Goal: Task Accomplishment & Management: Manage account settings

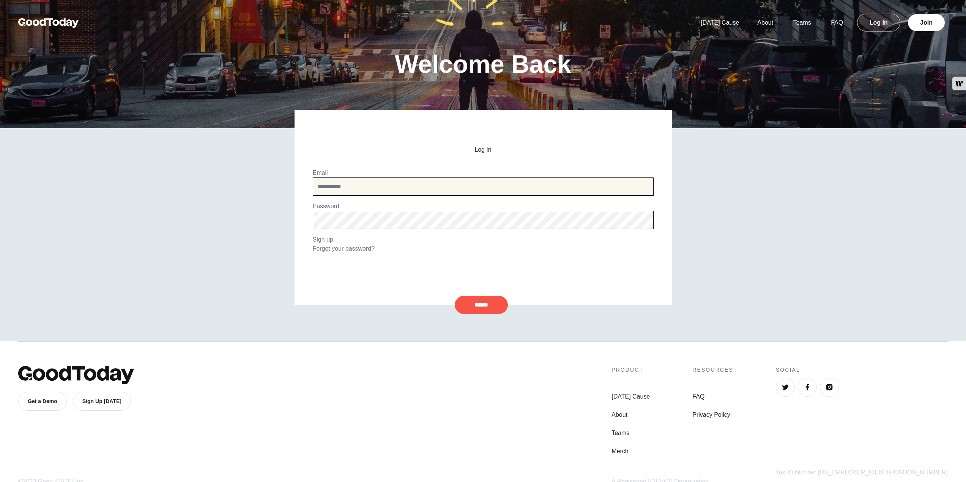
click at [340, 189] on input "email" at bounding box center [483, 187] width 341 height 18
type input "**********"
click at [488, 307] on input "******" at bounding box center [481, 305] width 53 height 18
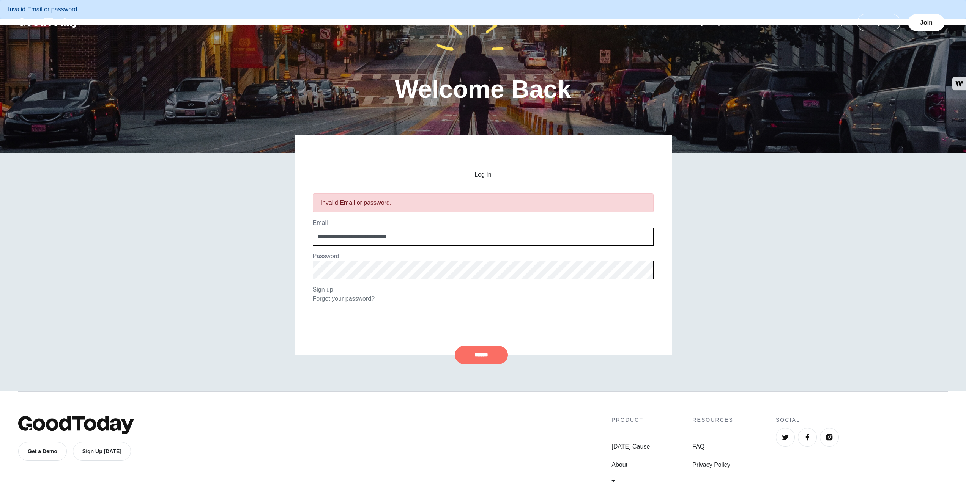
click at [468, 353] on input "******" at bounding box center [481, 355] width 53 height 18
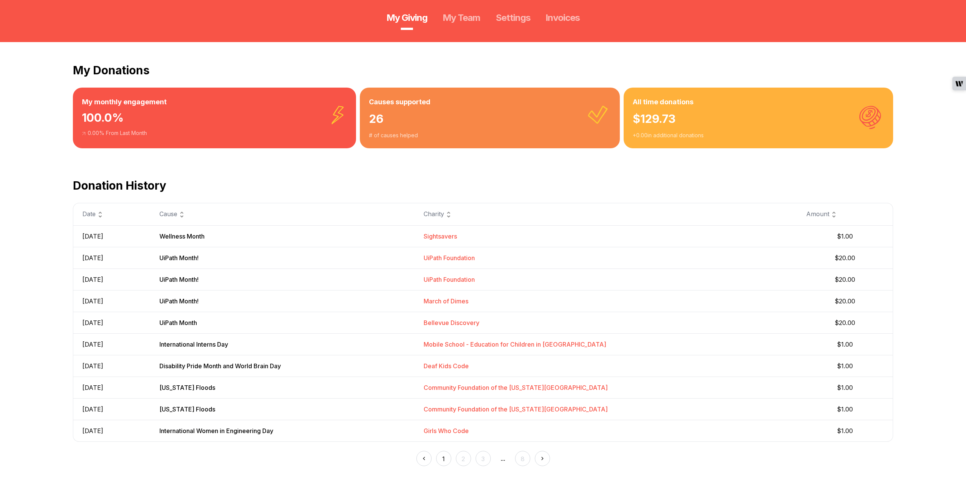
scroll to position [114, 0]
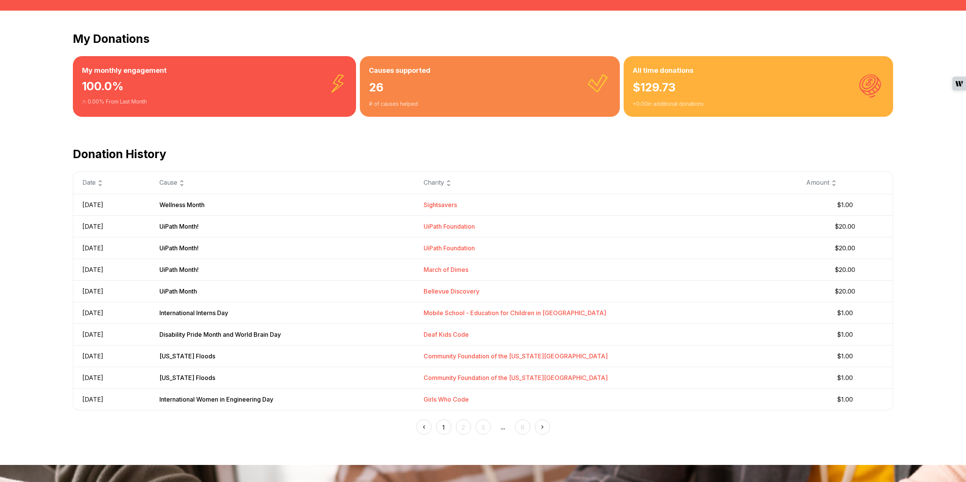
click at [934, 216] on div "My Donations My monthly engagement 100.0 % 0.00 % From Last Month Causes suppor…" at bounding box center [483, 238] width 966 height 455
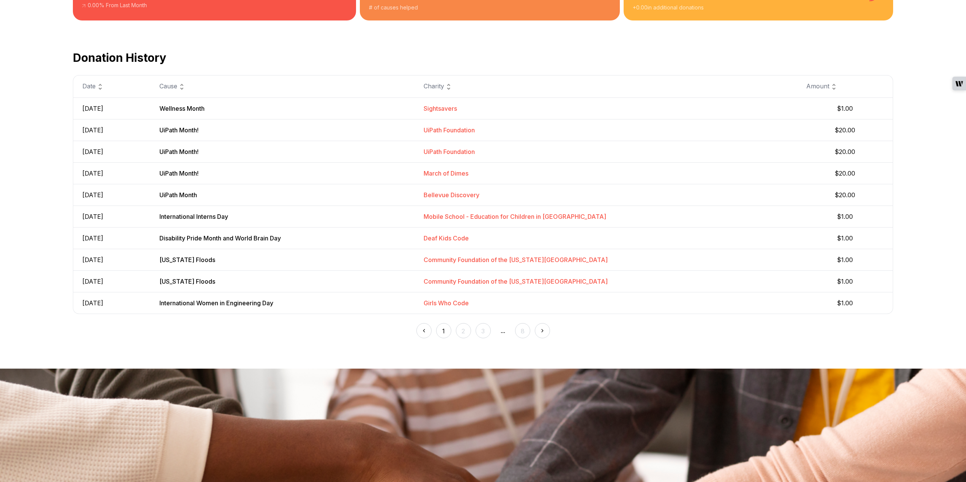
scroll to position [228, 0]
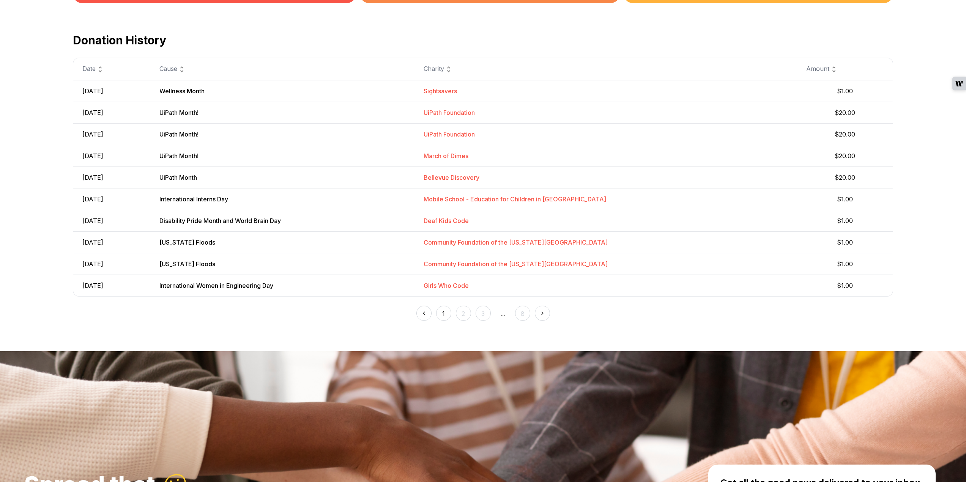
click at [525, 312] on button "8" at bounding box center [522, 313] width 15 height 15
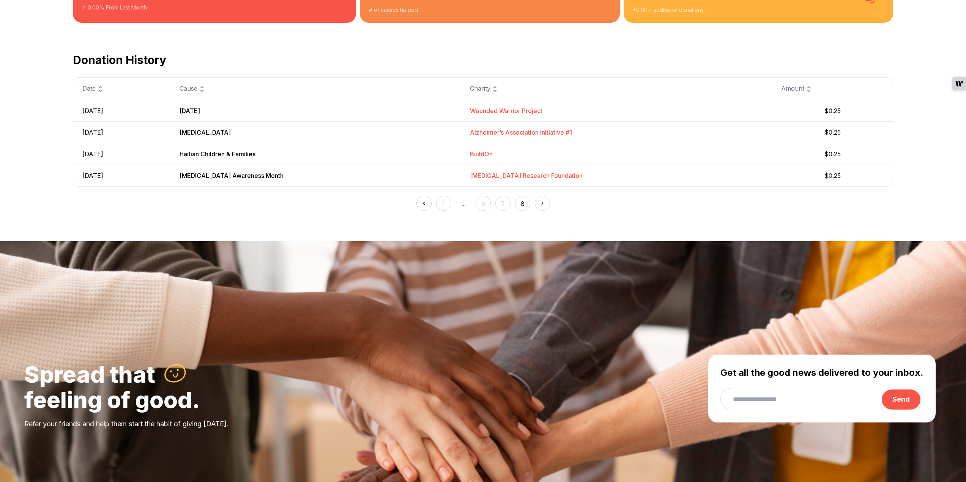
scroll to position [190, 0]
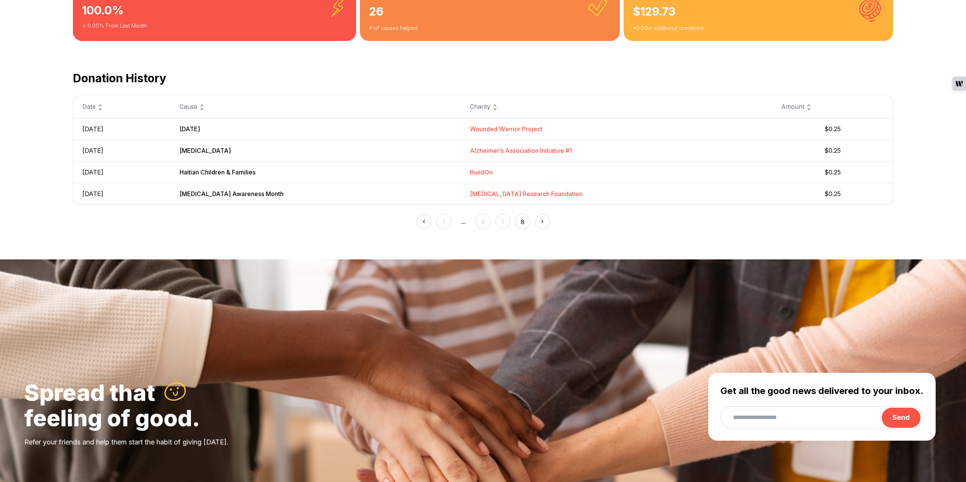
click at [482, 222] on button "6" at bounding box center [482, 221] width 15 height 15
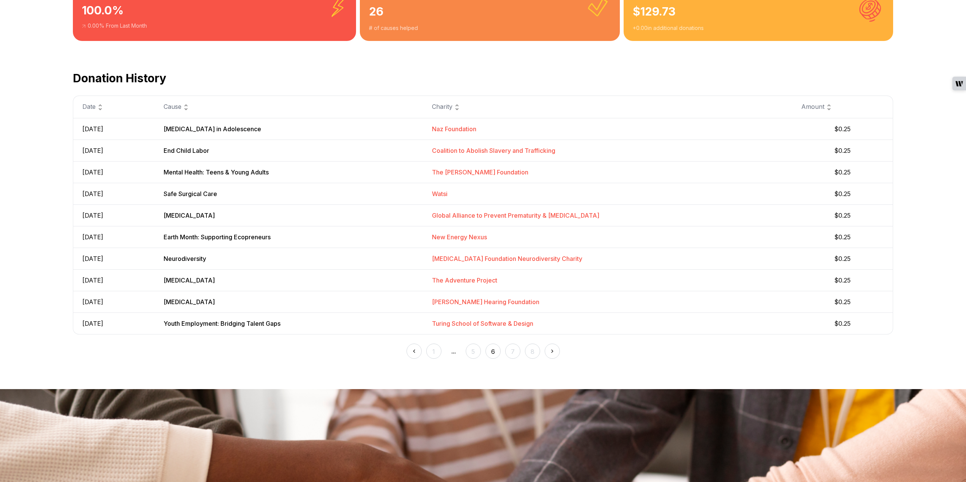
click at [471, 349] on button "5" at bounding box center [473, 351] width 15 height 15
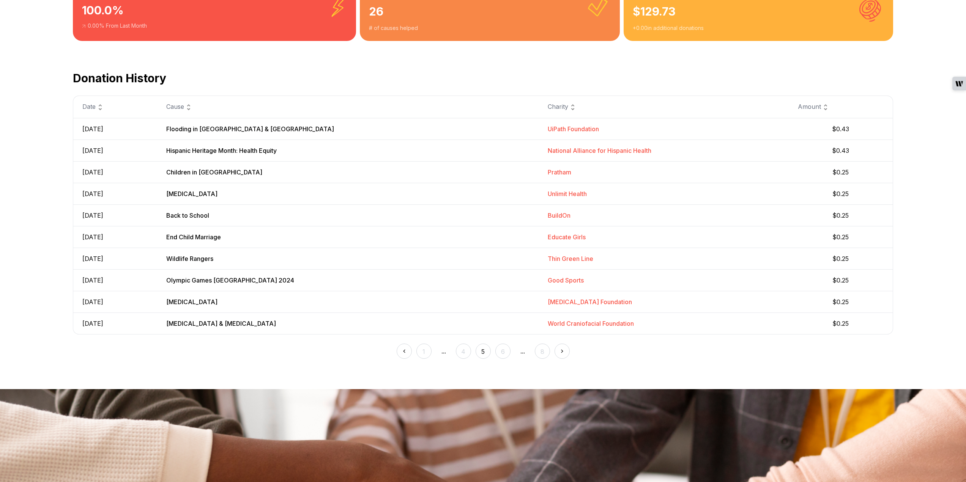
click at [464, 353] on button "4" at bounding box center [463, 351] width 15 height 15
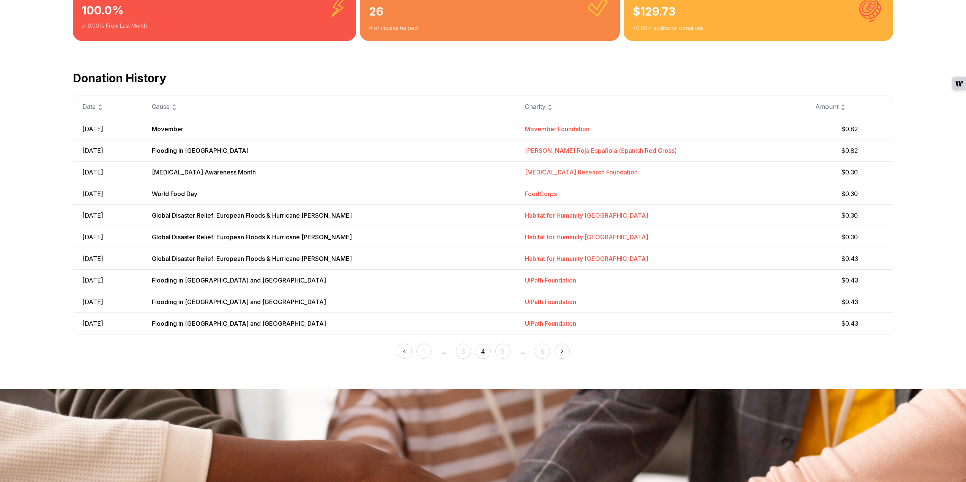
click at [462, 351] on button "3" at bounding box center [463, 351] width 15 height 15
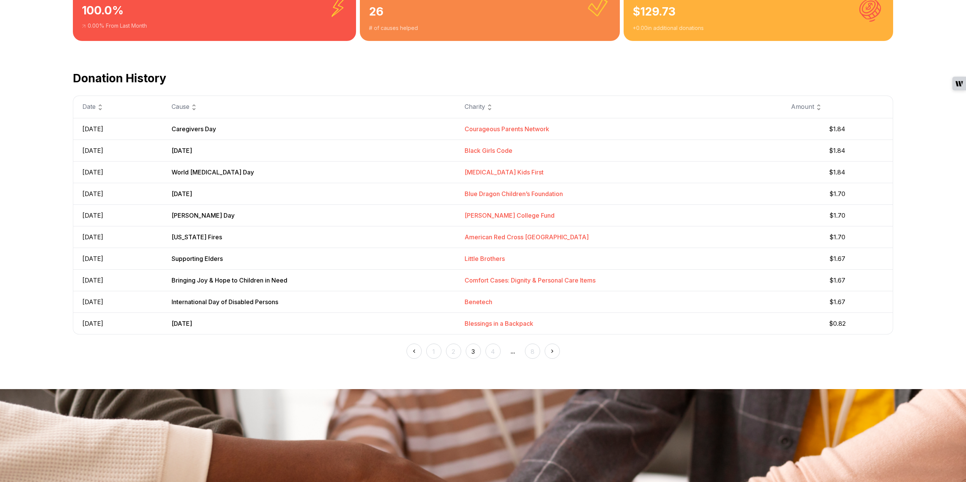
click at [455, 354] on button "2" at bounding box center [453, 351] width 15 height 15
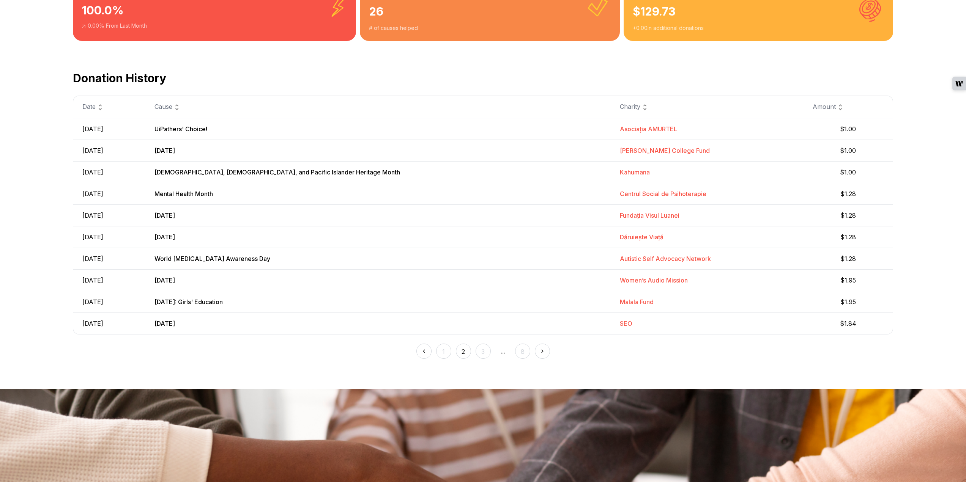
click at [437, 351] on button "1" at bounding box center [443, 351] width 15 height 15
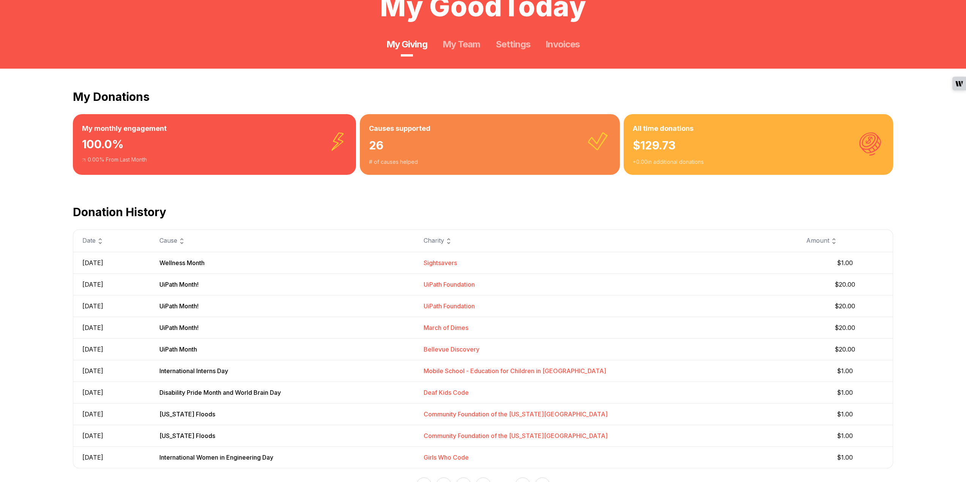
scroll to position [0, 0]
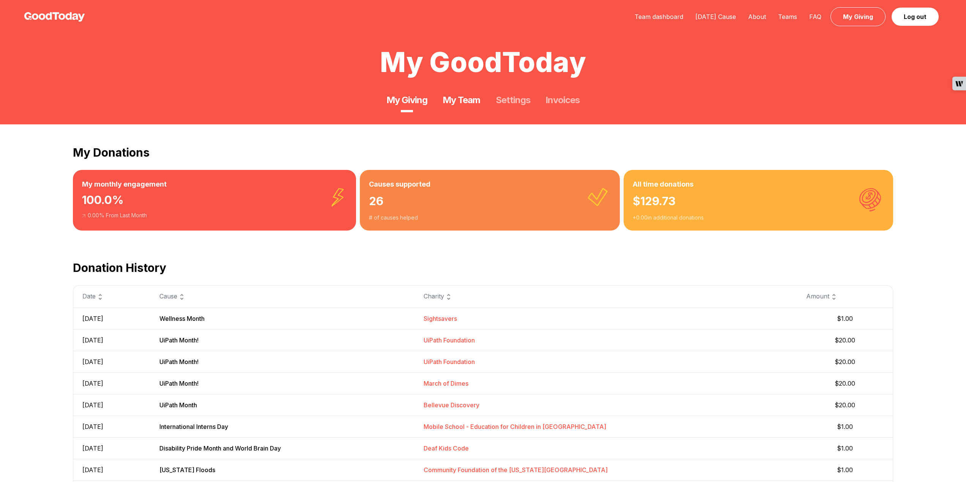
click at [461, 101] on link "My Team" at bounding box center [461, 100] width 38 height 12
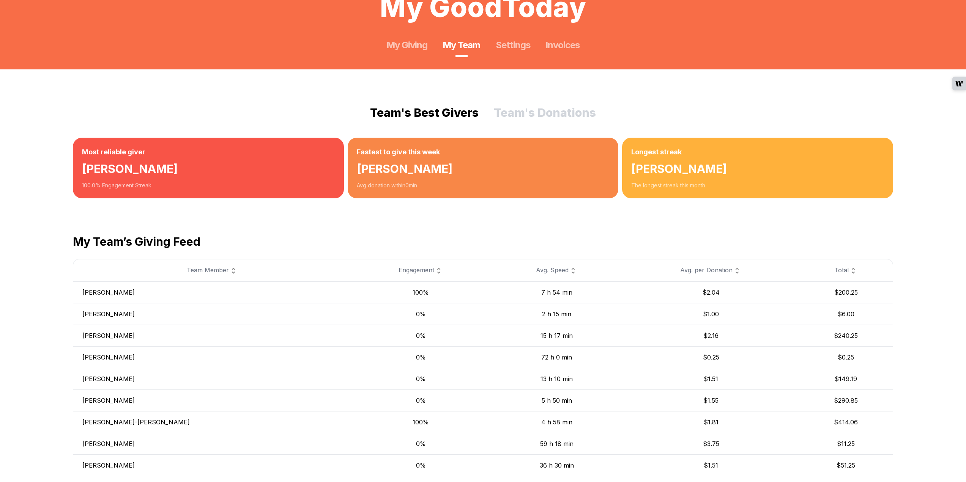
scroll to position [76, 0]
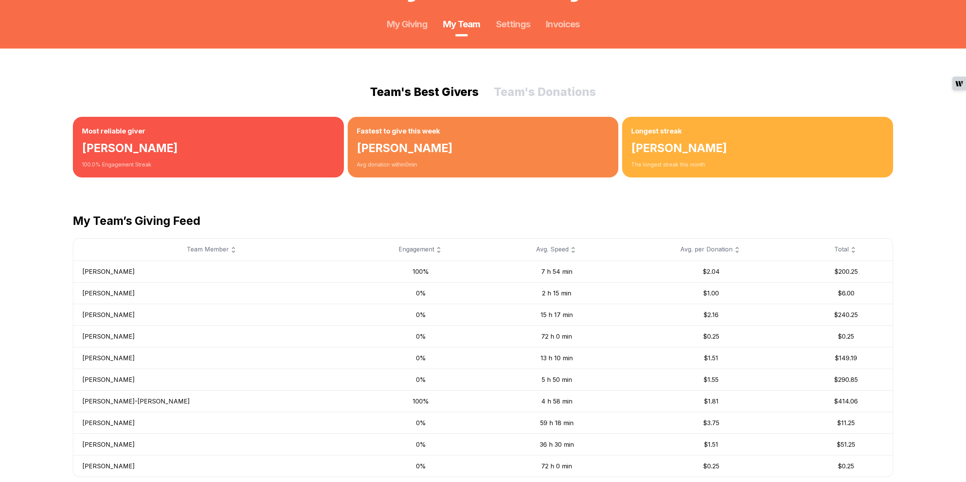
click at [837, 250] on div "Total" at bounding box center [846, 250] width 76 height 10
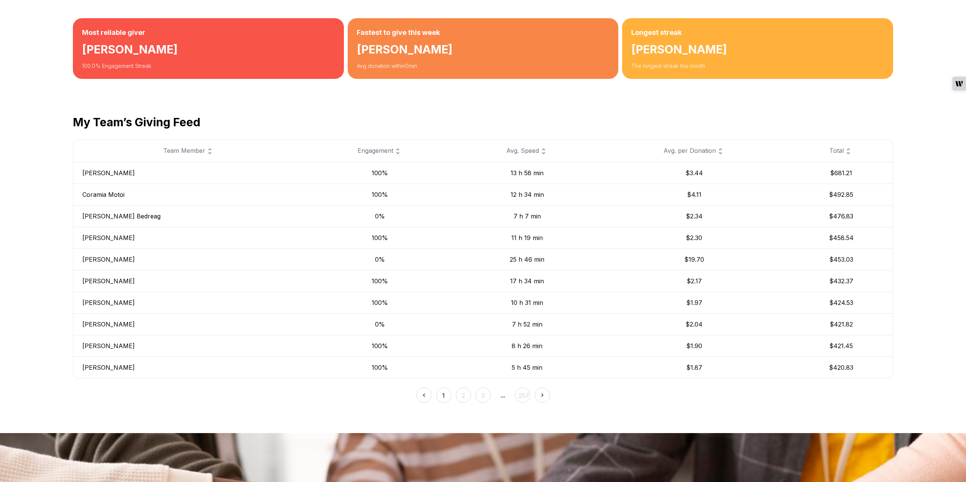
scroll to position [190, 0]
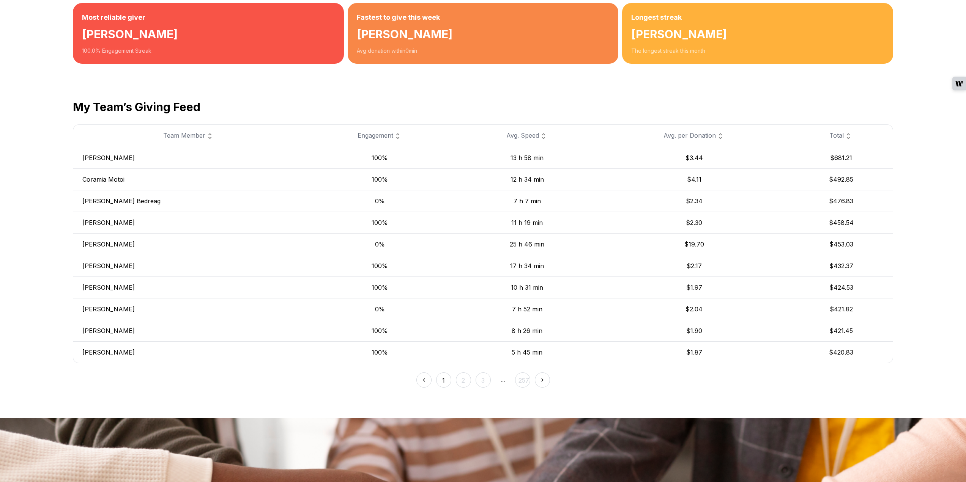
click at [459, 381] on button "2" at bounding box center [463, 380] width 15 height 15
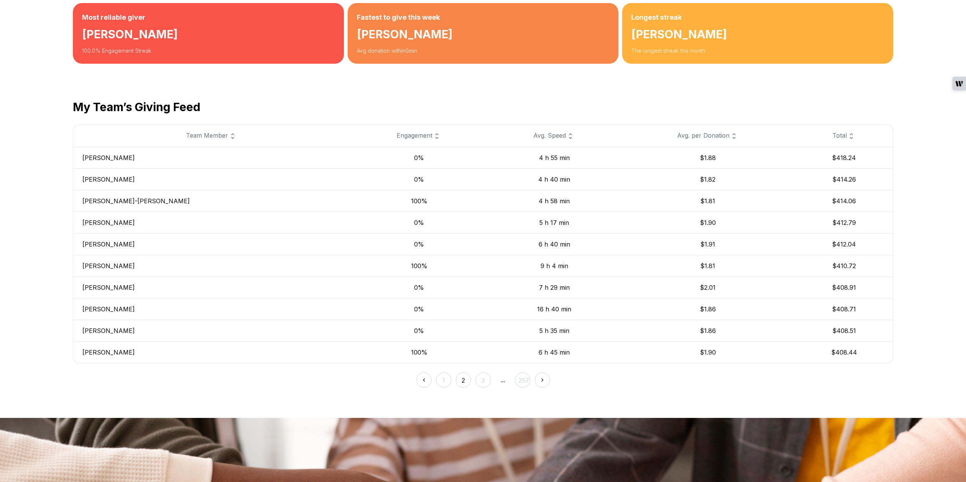
click at [481, 379] on button "3" at bounding box center [482, 380] width 15 height 15
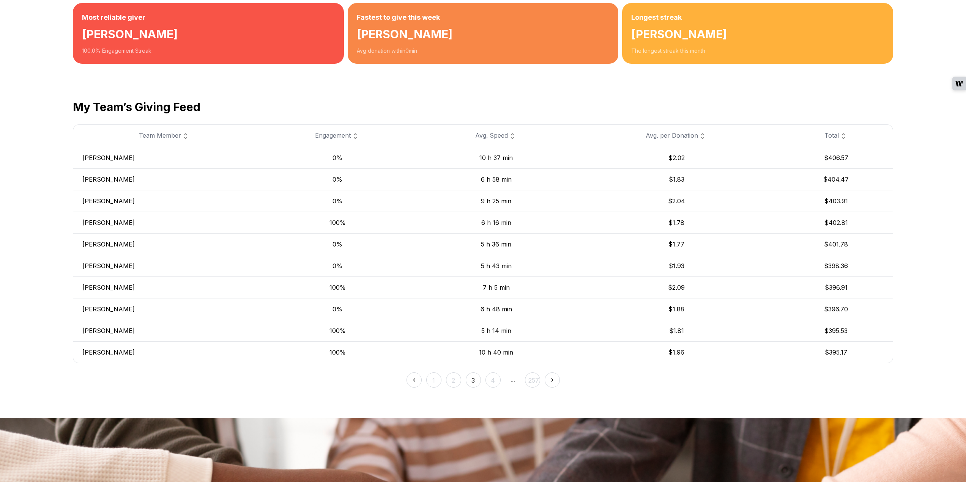
click at [489, 379] on button "4" at bounding box center [492, 380] width 15 height 15
click at [503, 381] on button "5" at bounding box center [502, 380] width 15 height 15
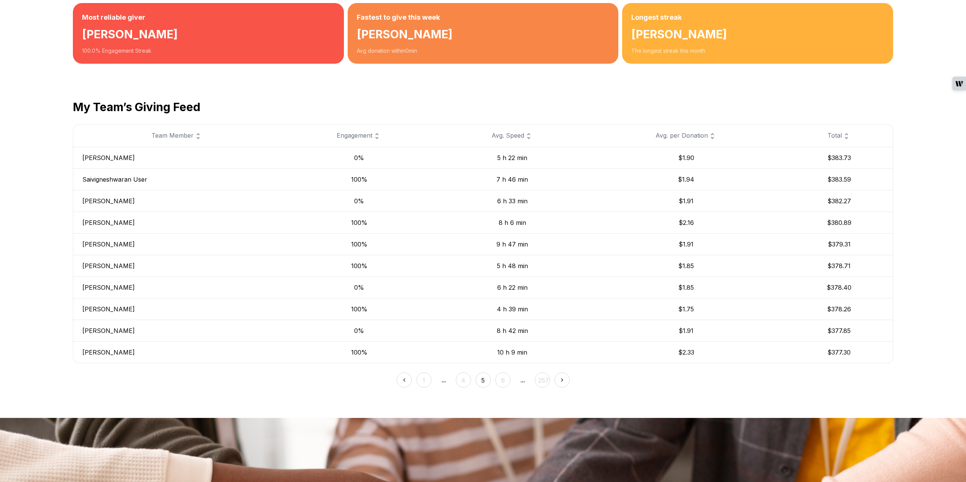
click at [502, 381] on button "6" at bounding box center [502, 380] width 15 height 15
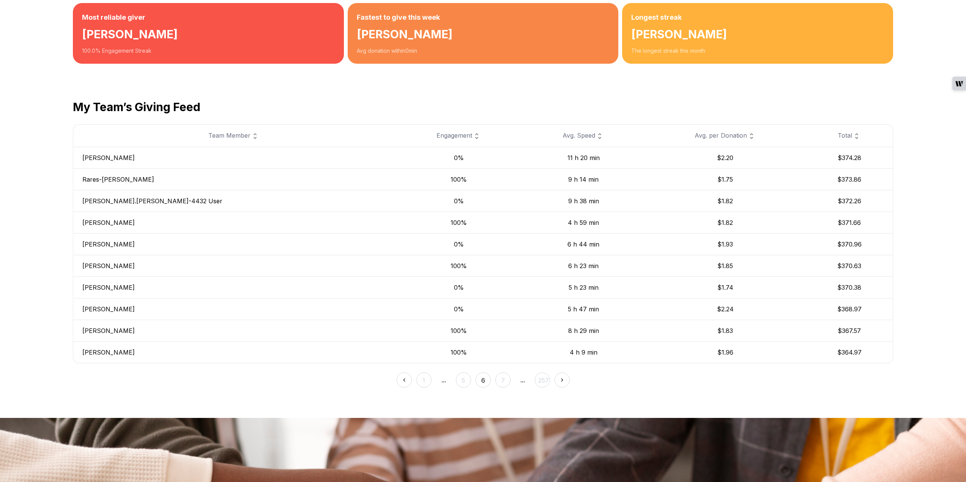
click at [505, 381] on button "7" at bounding box center [502, 380] width 15 height 15
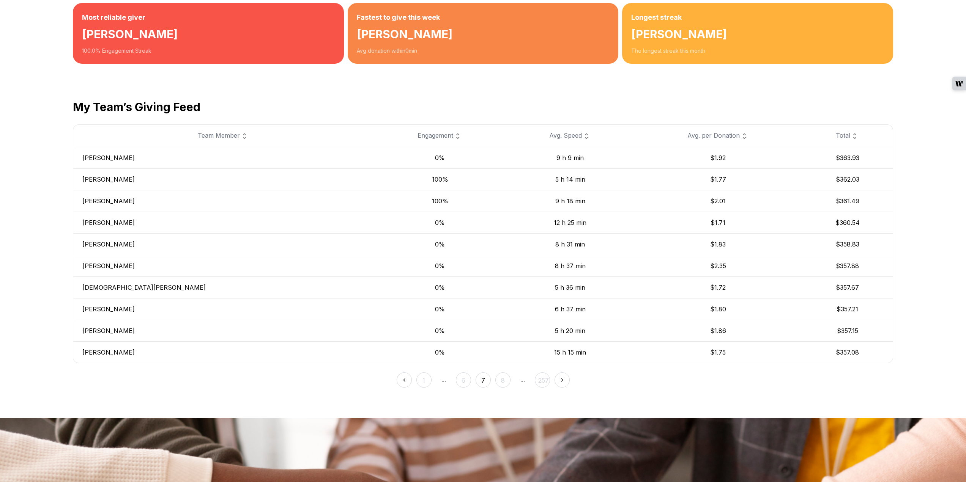
click at [505, 381] on button "8" at bounding box center [502, 380] width 15 height 15
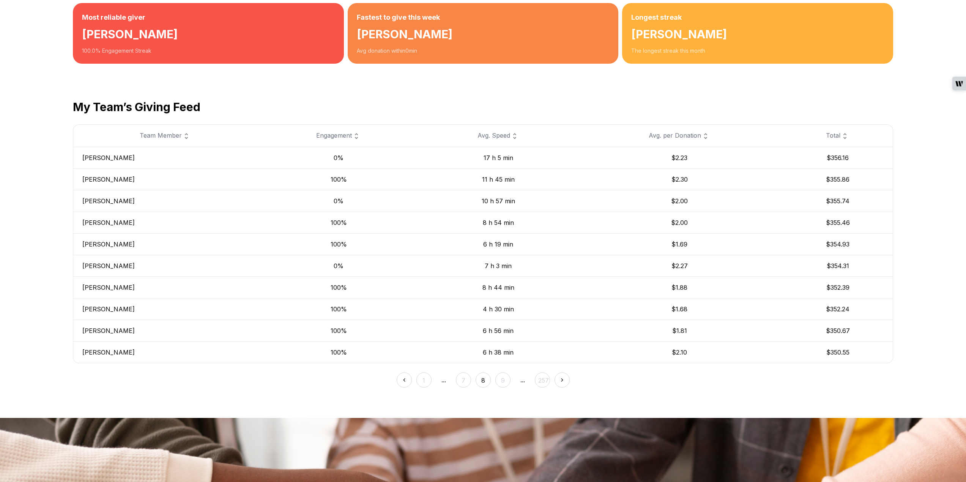
click at [505, 381] on button "9" at bounding box center [502, 380] width 15 height 15
click at [505, 381] on button "10" at bounding box center [502, 380] width 15 height 15
click at [505, 381] on button "11" at bounding box center [502, 380] width 15 height 15
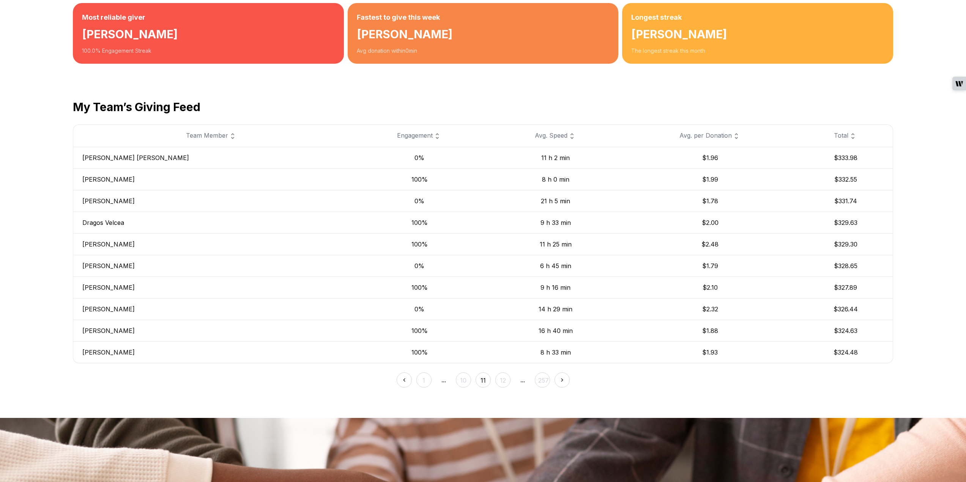
click at [505, 381] on button "12" at bounding box center [502, 380] width 15 height 15
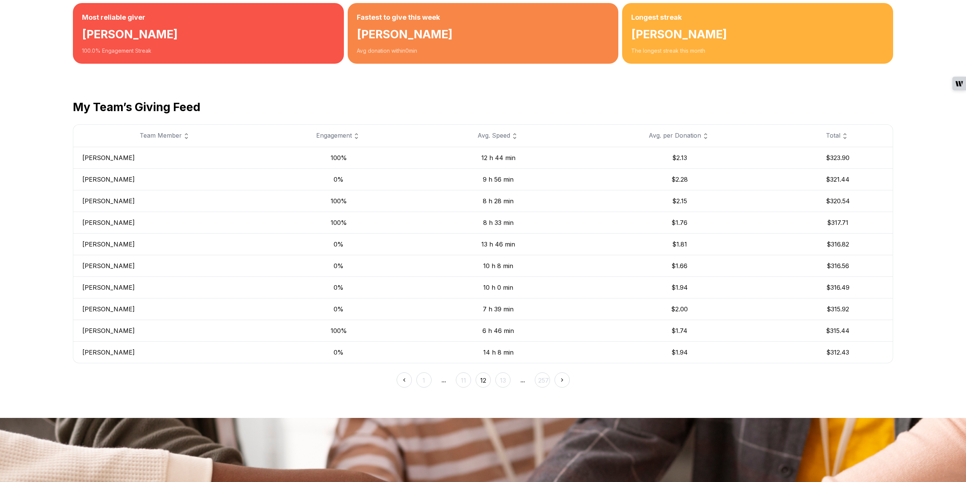
click at [505, 381] on button "13" at bounding box center [502, 380] width 15 height 15
click at [505, 381] on button "14" at bounding box center [502, 380] width 15 height 15
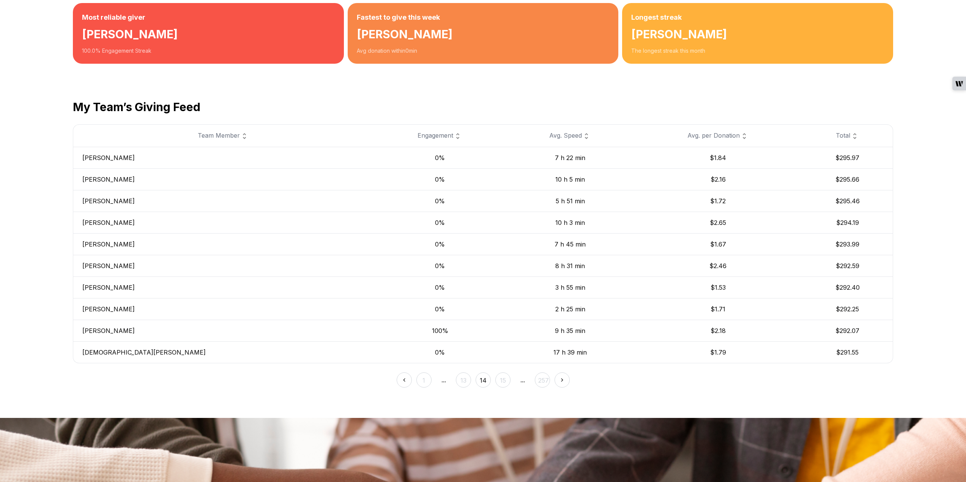
click at [505, 381] on button "15" at bounding box center [502, 380] width 15 height 15
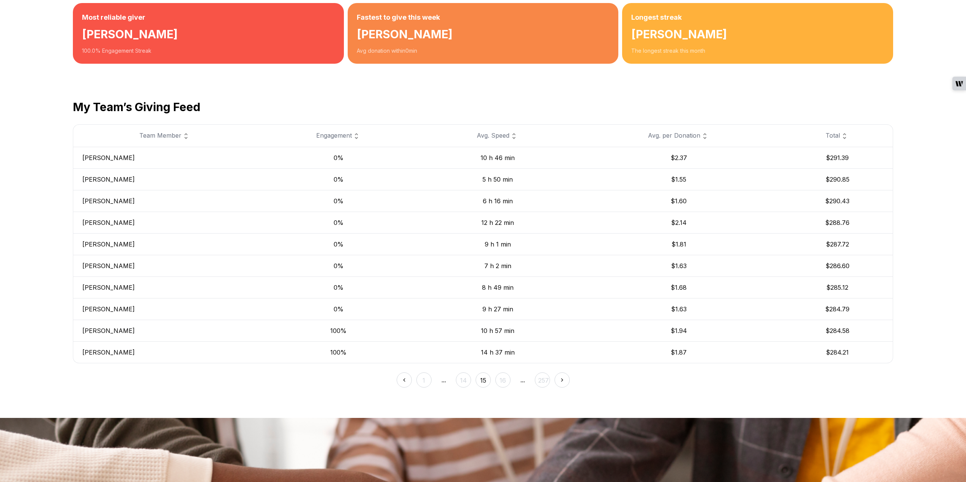
click at [505, 381] on button "16" at bounding box center [502, 380] width 15 height 15
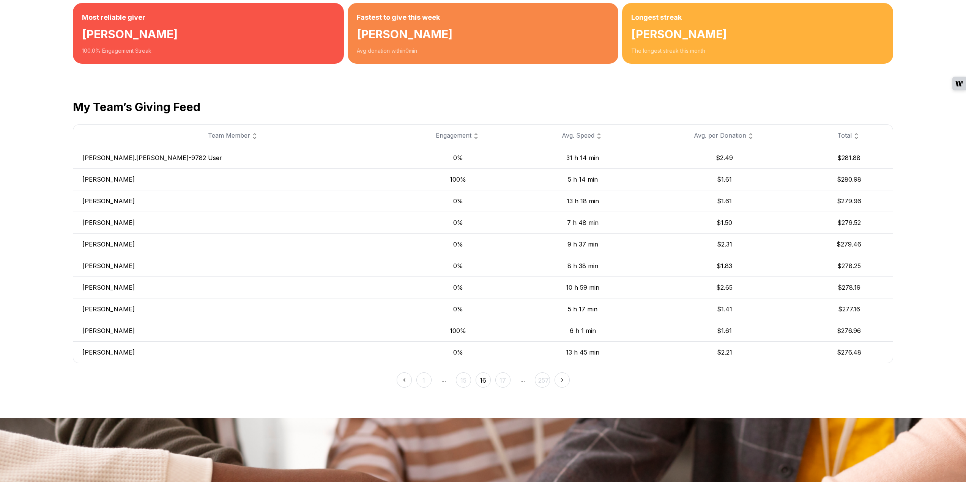
click at [505, 381] on button "17" at bounding box center [502, 380] width 15 height 15
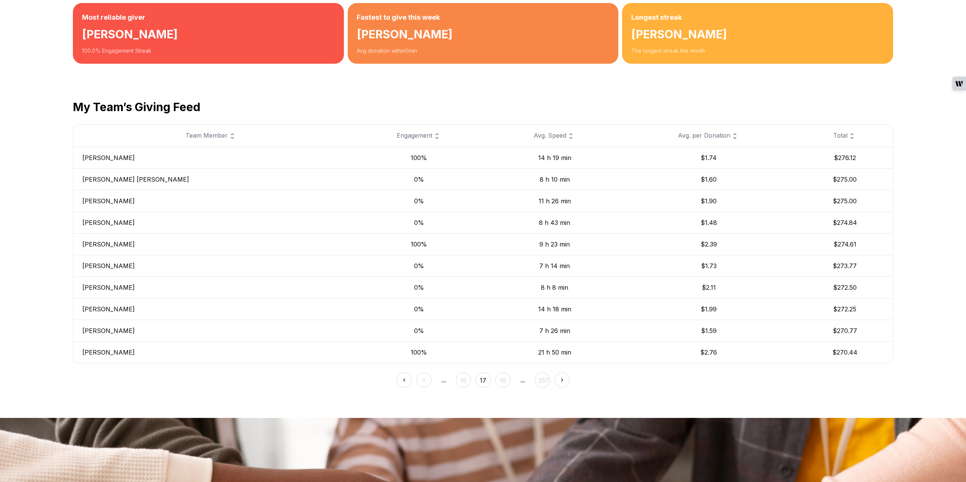
click at [505, 381] on button "18" at bounding box center [502, 380] width 15 height 15
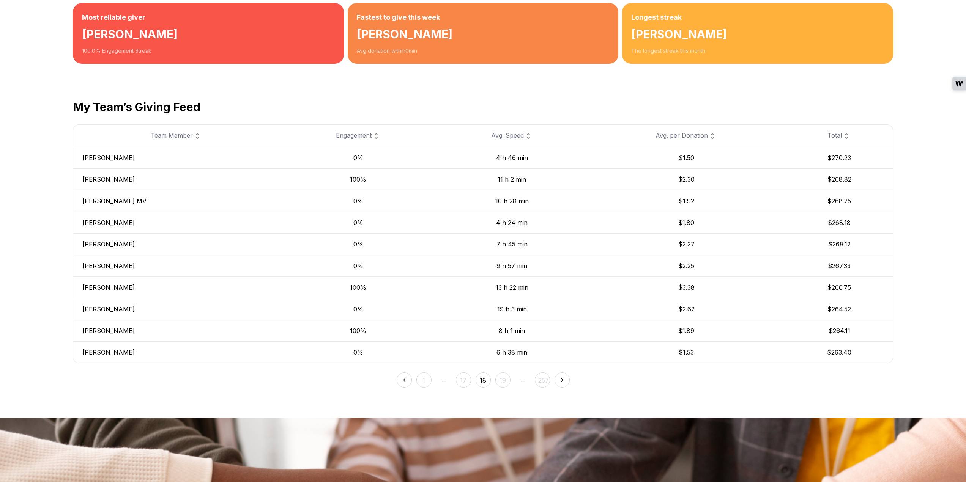
click at [505, 381] on button "19" at bounding box center [502, 380] width 15 height 15
click at [505, 381] on button "20" at bounding box center [502, 380] width 15 height 15
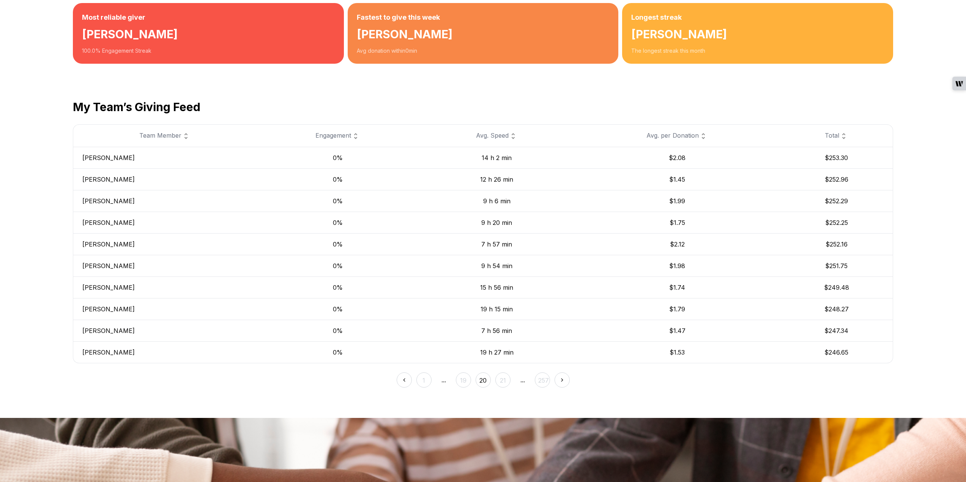
click at [503, 382] on button "21" at bounding box center [502, 380] width 15 height 15
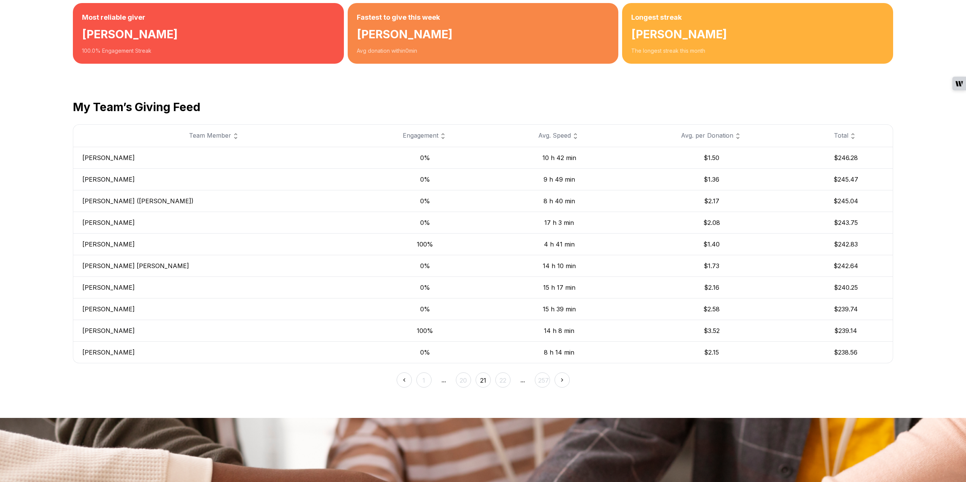
click at [503, 382] on button "22" at bounding box center [502, 380] width 15 height 15
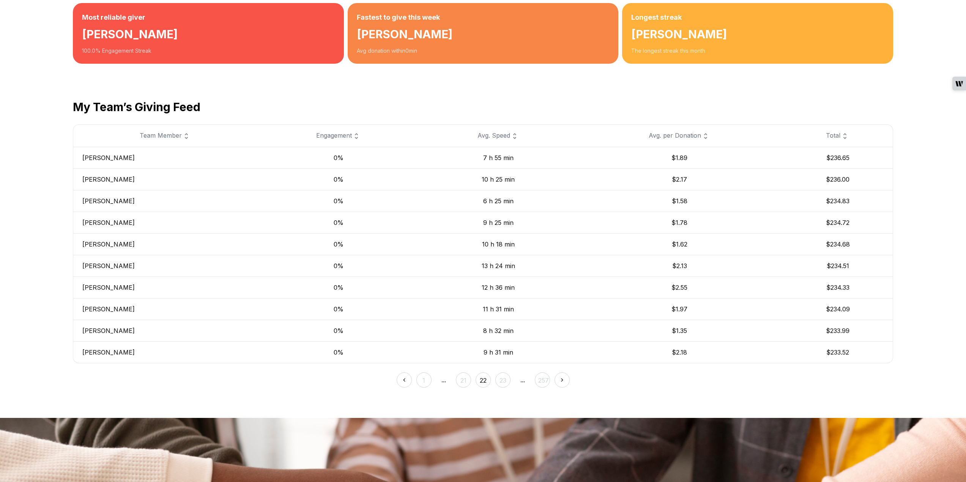
click at [503, 382] on button "23" at bounding box center [502, 380] width 15 height 15
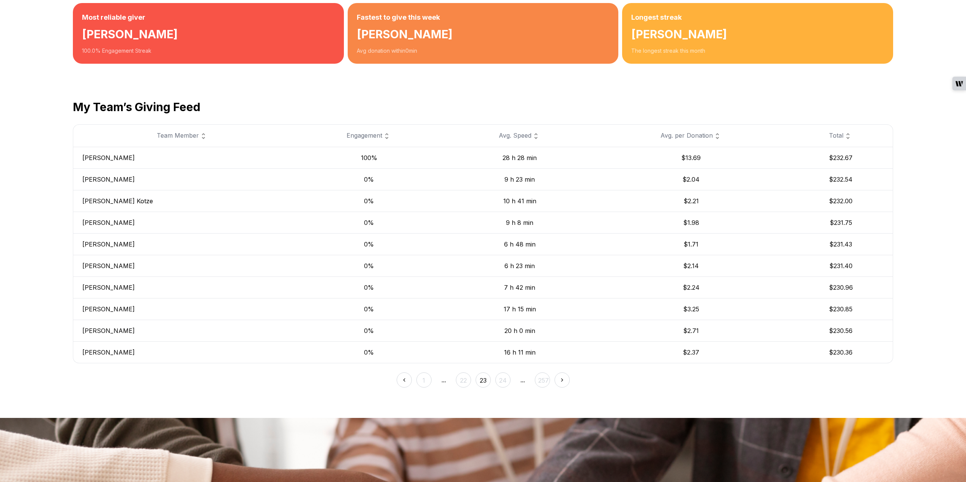
click at [546, 383] on button "257" at bounding box center [542, 380] width 15 height 15
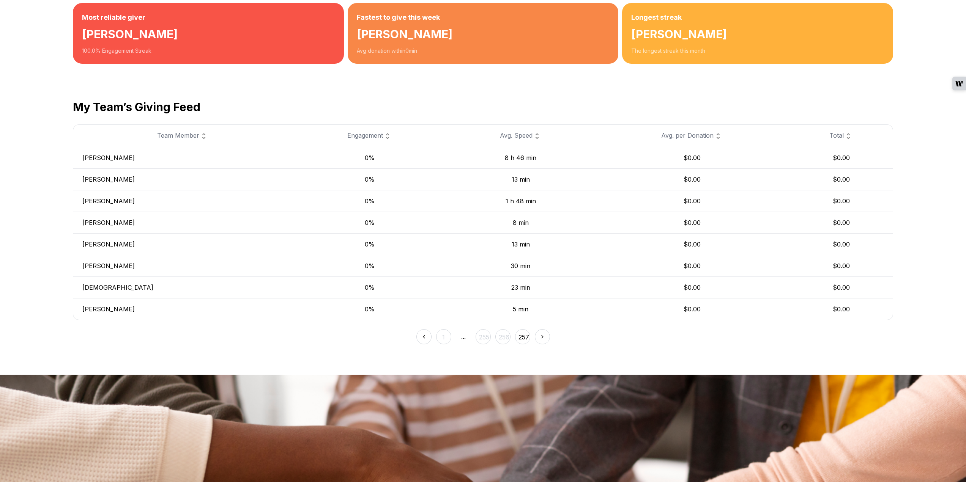
click at [503, 338] on button "256" at bounding box center [502, 336] width 15 height 15
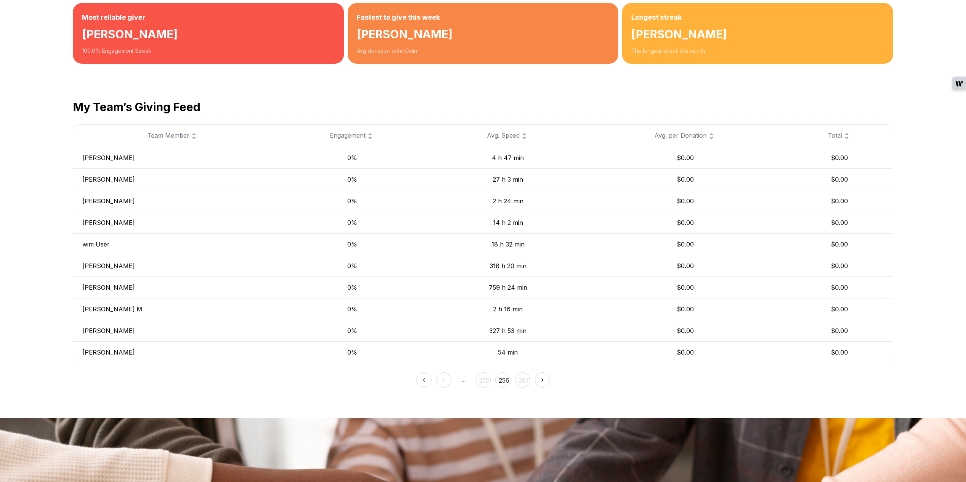
click at [486, 379] on button "255" at bounding box center [482, 380] width 15 height 15
click at [476, 378] on button "254" at bounding box center [473, 380] width 15 height 15
click at [464, 380] on button "253" at bounding box center [463, 380] width 15 height 15
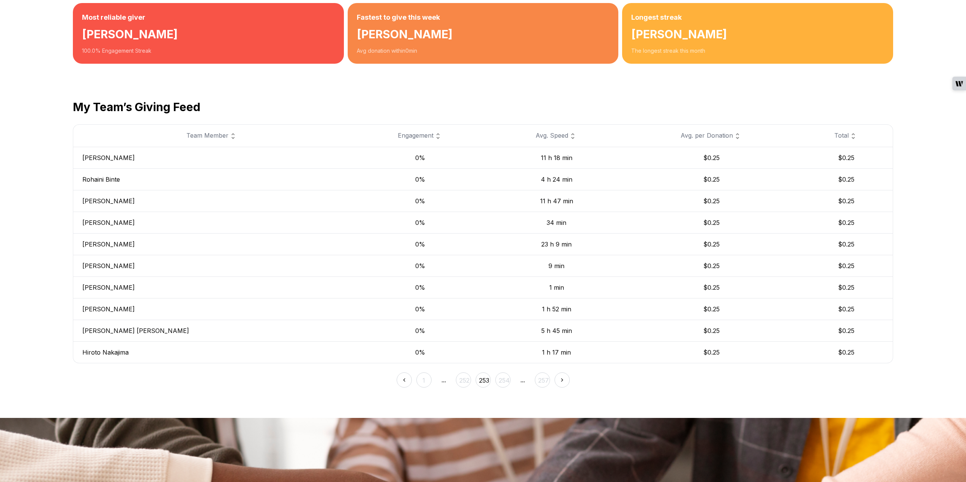
click at [464, 381] on button "252" at bounding box center [463, 380] width 15 height 15
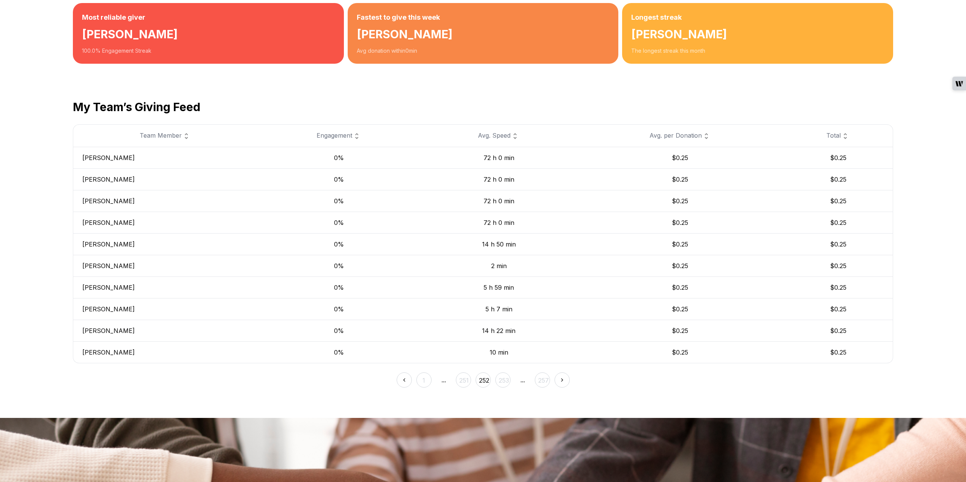
click at [464, 381] on button "251" at bounding box center [463, 380] width 15 height 15
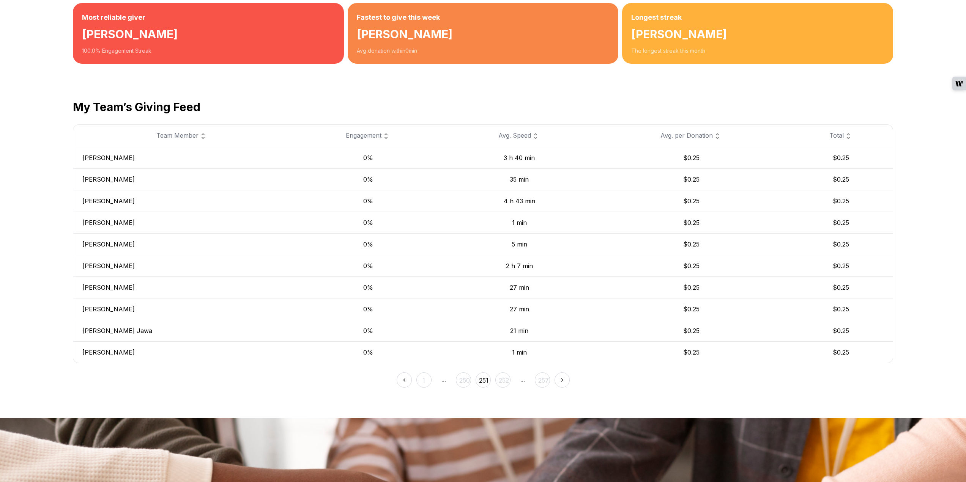
click at [464, 381] on button "250" at bounding box center [463, 380] width 15 height 15
